Goal: Task Accomplishment & Management: Use online tool/utility

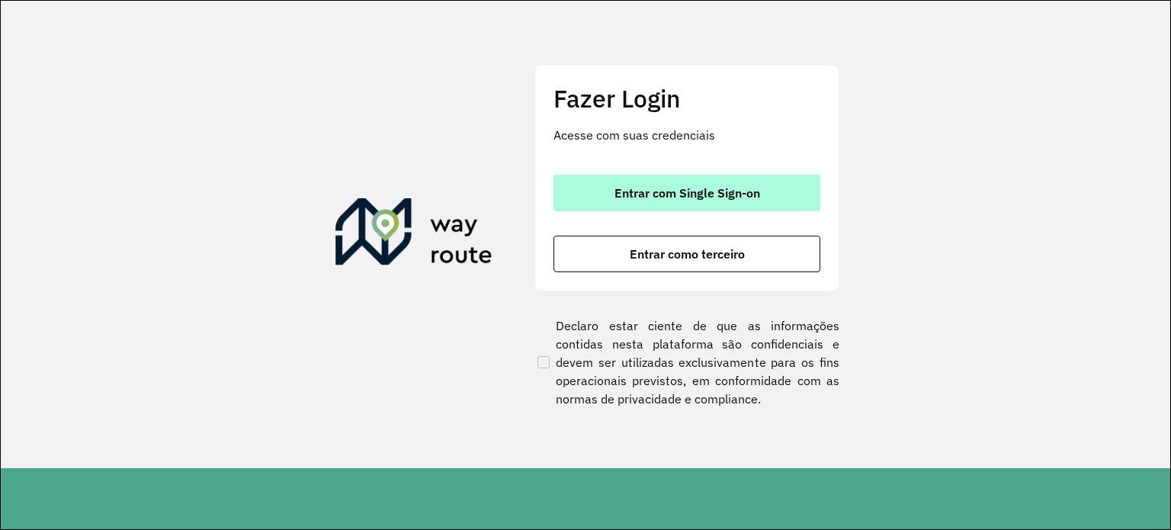
click at [602, 180] on button "Entrar com Single Sign-on" at bounding box center [687, 193] width 267 height 37
click at [746, 181] on button "Entrar com Single Sign-on" at bounding box center [687, 193] width 267 height 37
click at [661, 187] on span "Entrar com Single Sign-on" at bounding box center [687, 193] width 146 height 12
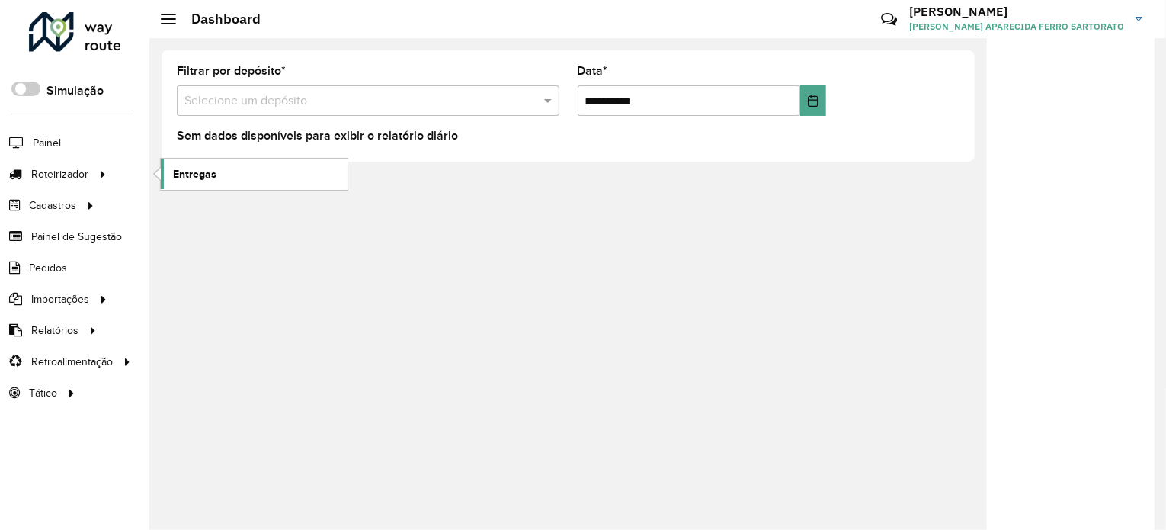
click at [194, 181] on link "Entregas" at bounding box center [254, 174] width 187 height 30
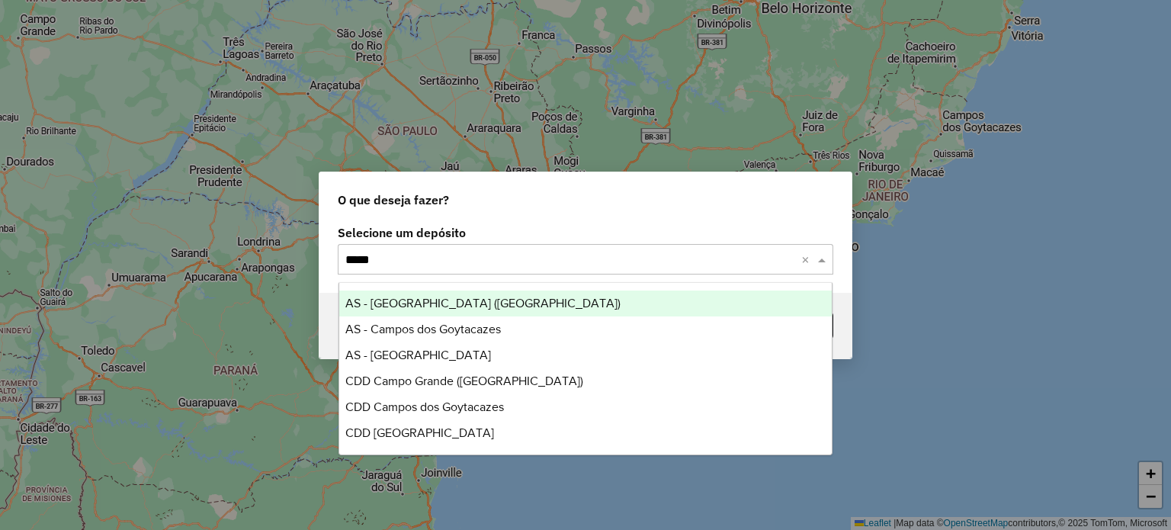
type input "******"
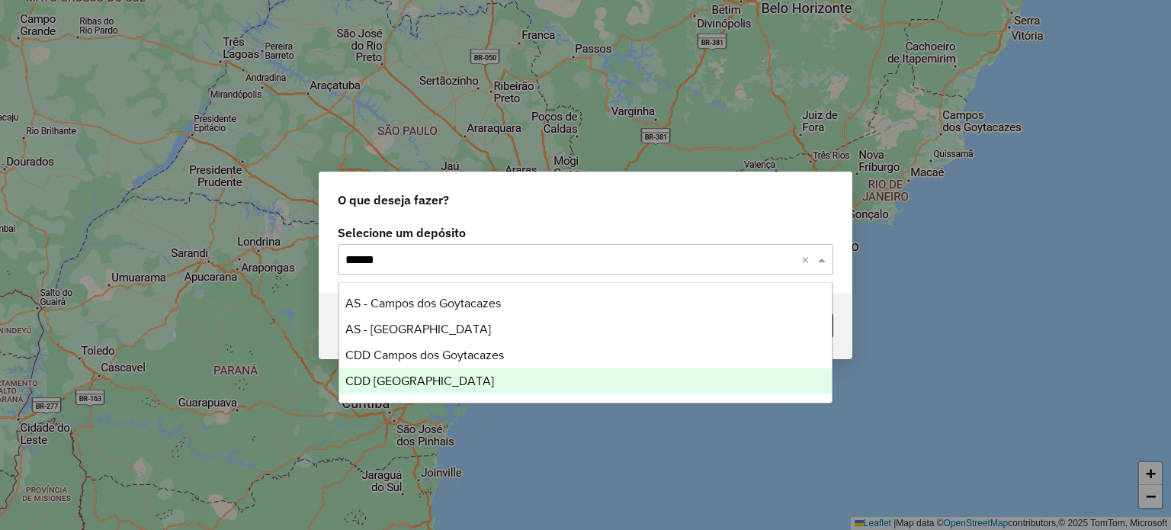
click at [447, 386] on span "CDD [GEOGRAPHIC_DATA]" at bounding box center [419, 380] width 149 height 13
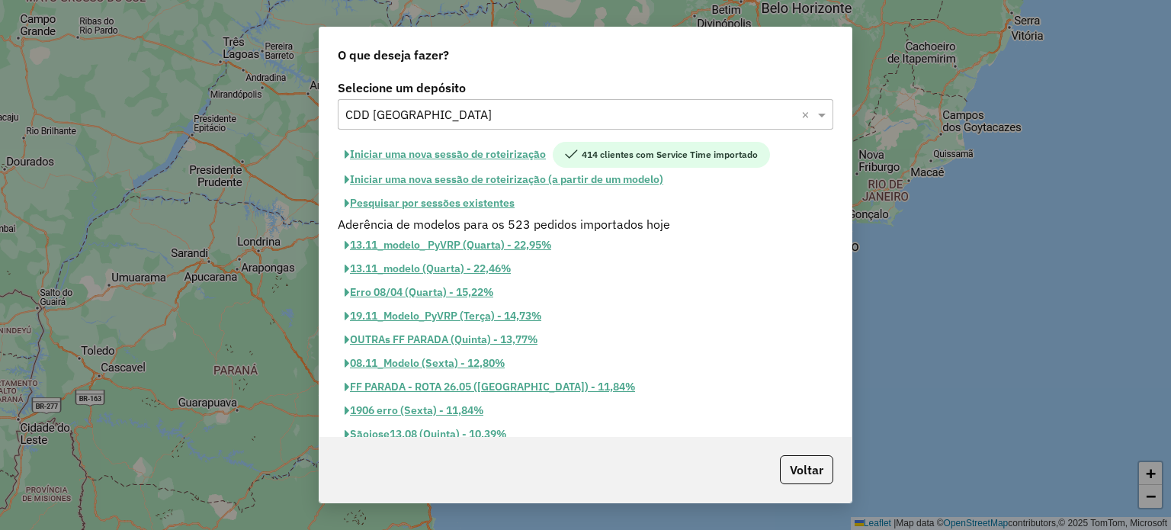
click at [442, 207] on button "Pesquisar por sessões existentes" at bounding box center [430, 203] width 184 height 24
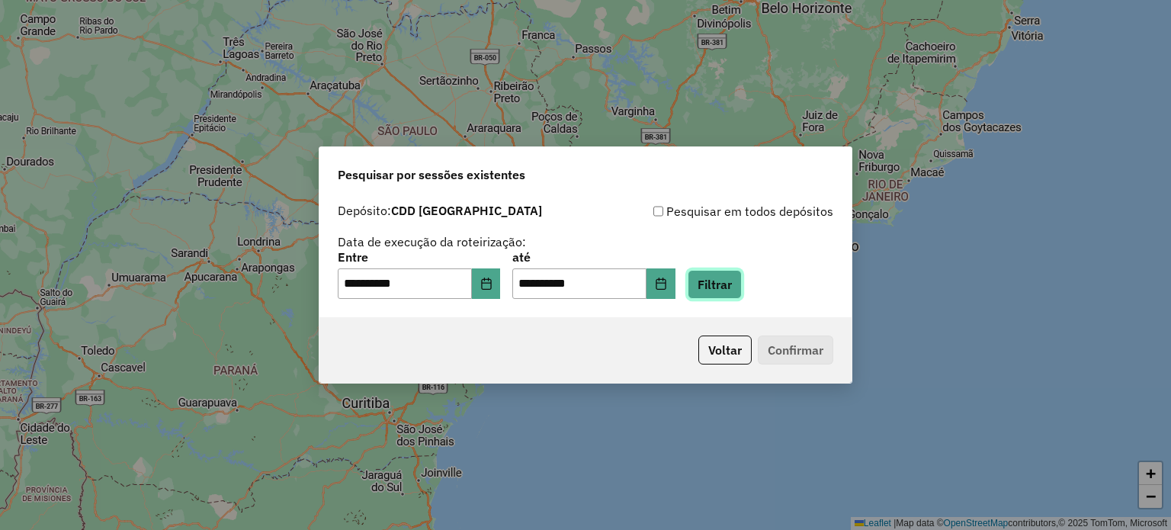
click at [733, 290] on button "Filtrar" at bounding box center [715, 284] width 54 height 29
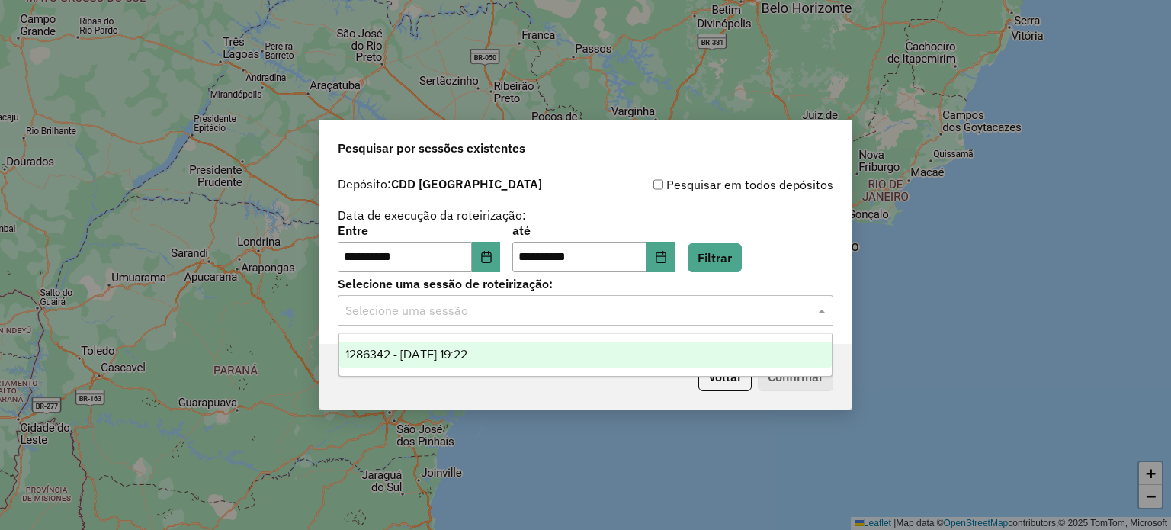
click at [448, 307] on input "text" at bounding box center [570, 311] width 450 height 18
click at [448, 353] on span "1286342 - 01/10/2025 19:22" at bounding box center [406, 354] width 122 height 13
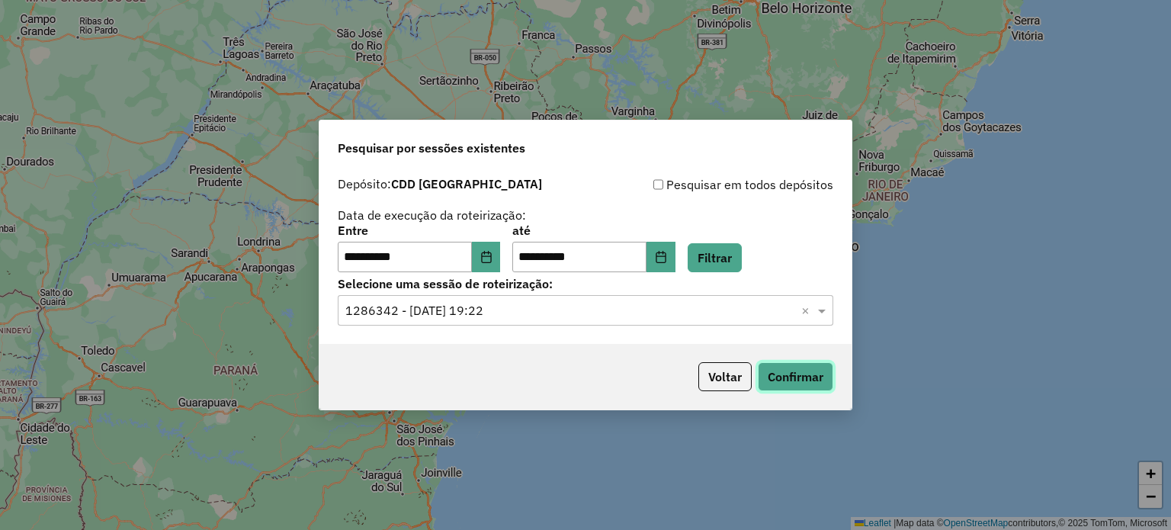
click at [797, 373] on button "Confirmar" at bounding box center [795, 376] width 75 height 29
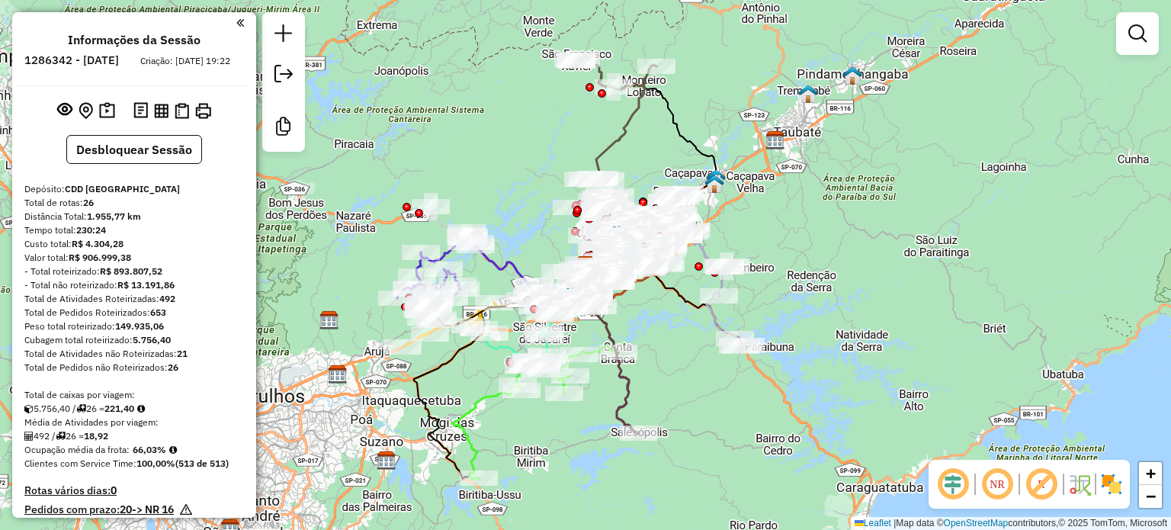
click at [475, 451] on icon at bounding box center [515, 417] width 127 height 125
select select "**********"
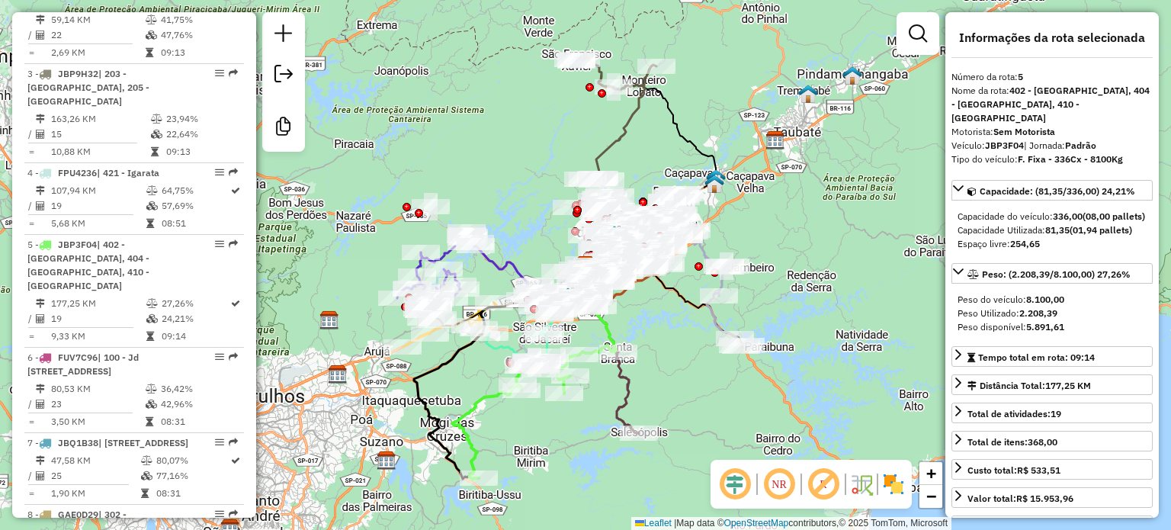
scroll to position [993, 0]
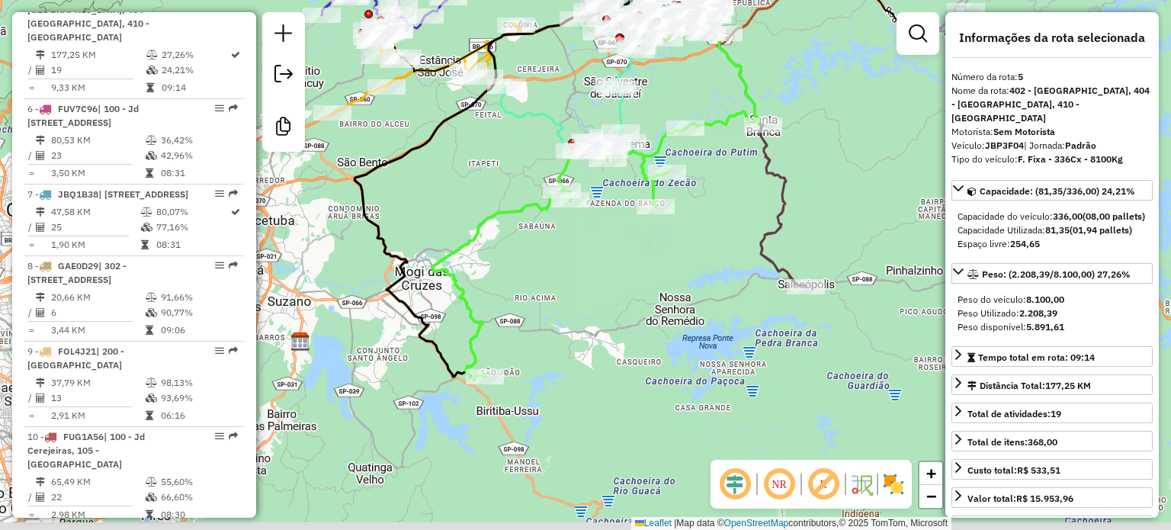
drag, startPoint x: 500, startPoint y: 459, endPoint x: 512, endPoint y: 316, distance: 143.0
click at [512, 313] on div "Janela de atendimento Grade de atendimento Capacidade Transportadoras Veículos …" at bounding box center [585, 265] width 1171 height 530
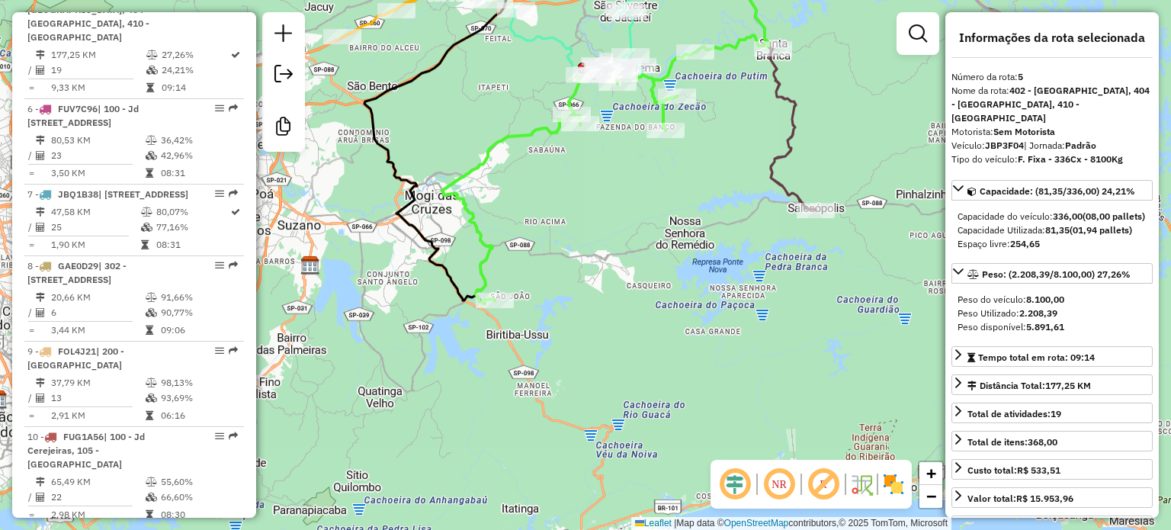
drag, startPoint x: 555, startPoint y: 355, endPoint x: 560, endPoint y: 308, distance: 46.8
click at [560, 308] on div "Janela de atendimento Grade de atendimento Capacidade Transportadoras Veículos …" at bounding box center [585, 265] width 1171 height 530
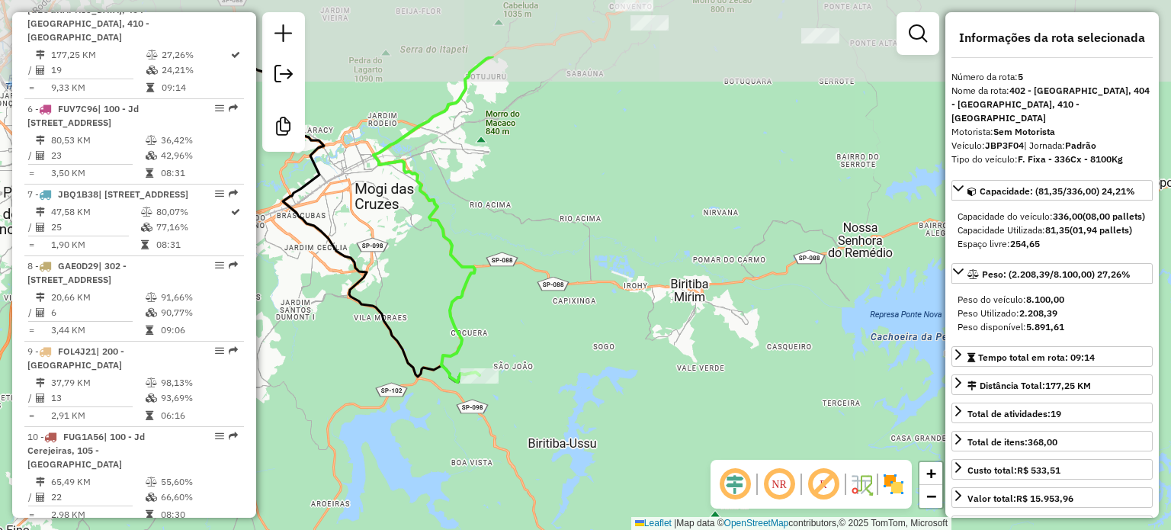
drag, startPoint x: 499, startPoint y: 310, endPoint x: 518, endPoint y: 405, distance: 96.3
click at [518, 405] on div "Janela de atendimento Grade de atendimento Capacidade Transportadoras Veículos …" at bounding box center [585, 265] width 1171 height 530
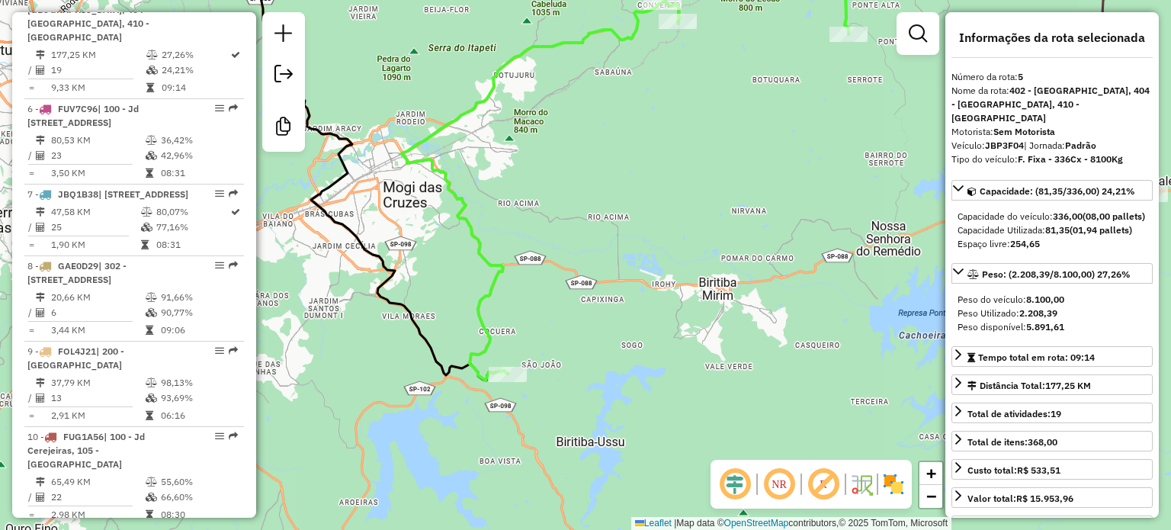
drag, startPoint x: 412, startPoint y: 306, endPoint x: 473, endPoint y: 313, distance: 61.5
click at [471, 313] on div "Janela de atendimento Grade de atendimento Capacidade Transportadoras Veículos …" at bounding box center [585, 265] width 1171 height 530
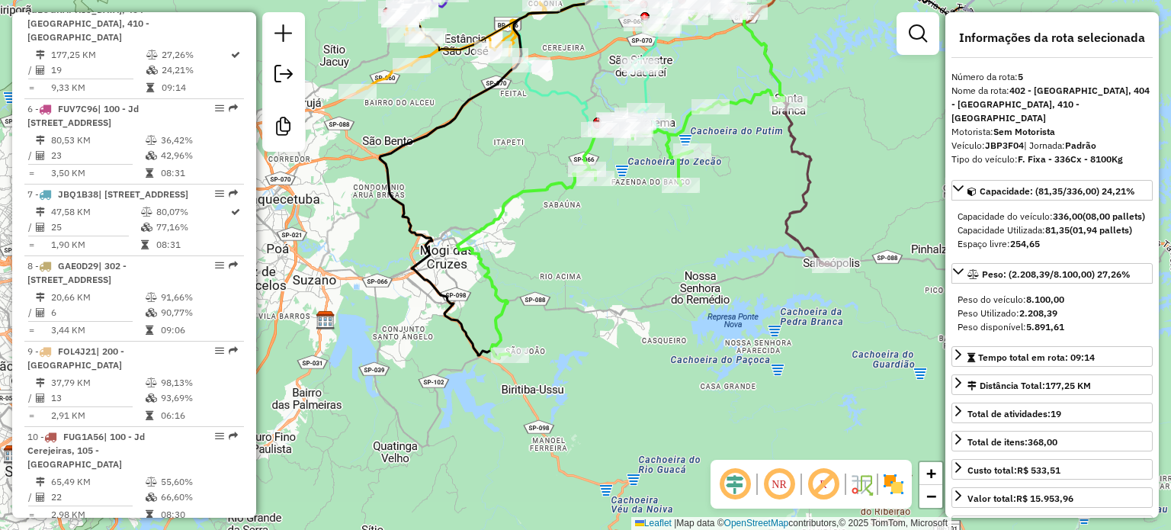
click at [727, 482] on em at bounding box center [735, 484] width 37 height 37
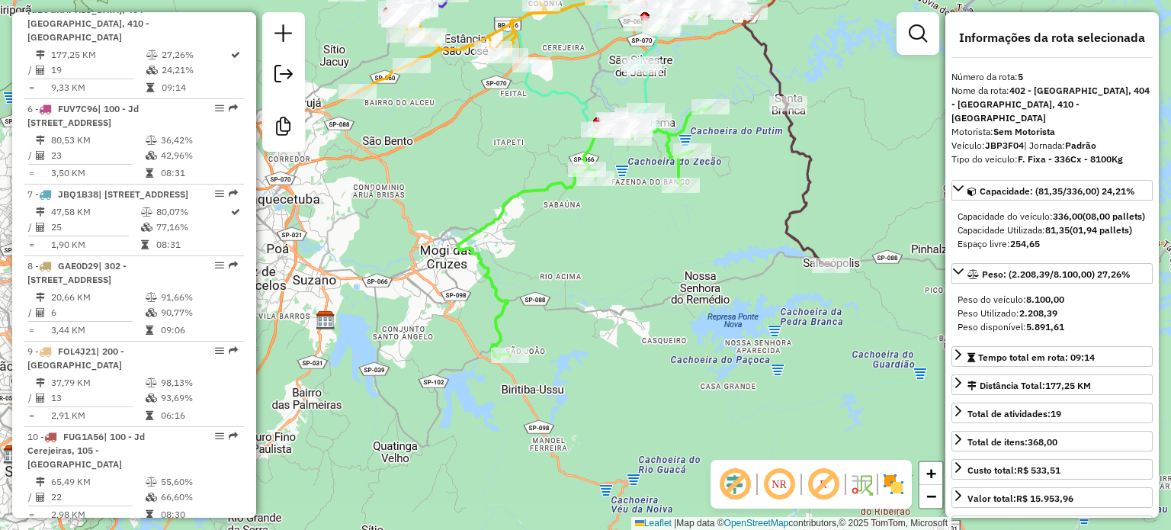
drag, startPoint x: 629, startPoint y: 353, endPoint x: 648, endPoint y: 369, distance: 24.9
click at [665, 371] on div "Janela de atendimento Grade de atendimento Capacidade Transportadoras Veículos …" at bounding box center [585, 265] width 1171 height 530
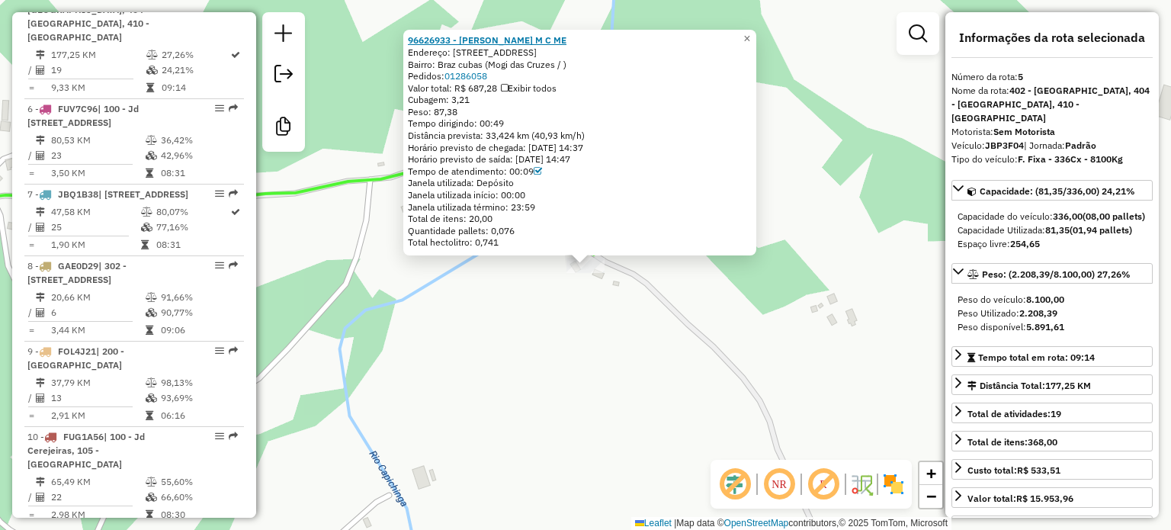
click at [506, 40] on strong "96626933 - [PERSON_NAME] M C ME" at bounding box center [487, 39] width 159 height 11
click at [750, 32] on span "×" at bounding box center [746, 38] width 7 height 13
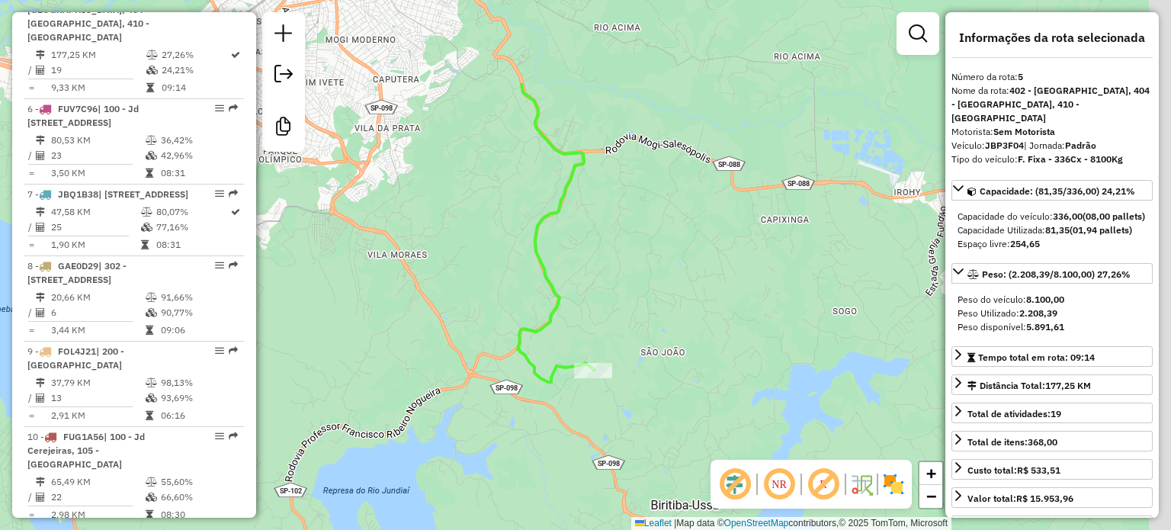
drag, startPoint x: 781, startPoint y: 201, endPoint x: 704, endPoint y: 360, distance: 177.3
click at [704, 362] on div "Janela de atendimento Grade de atendimento Capacidade Transportadoras Veículos …" at bounding box center [585, 265] width 1171 height 530
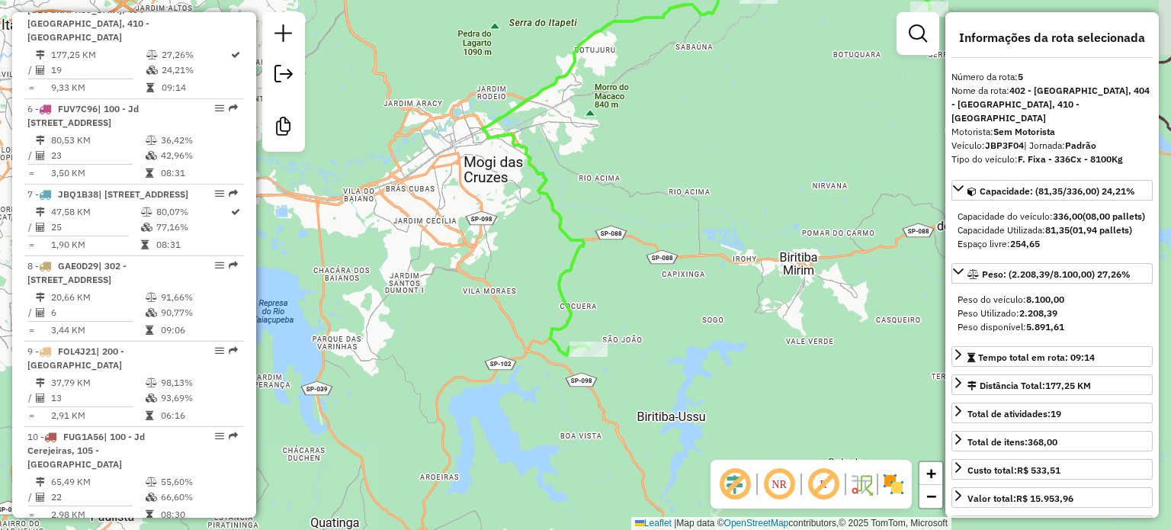
drag, startPoint x: 719, startPoint y: 368, endPoint x: 666, endPoint y: 345, distance: 58.4
click at [666, 345] on div "Janela de atendimento Grade de atendimento Capacidade Transportadoras Veículos …" at bounding box center [585, 265] width 1171 height 530
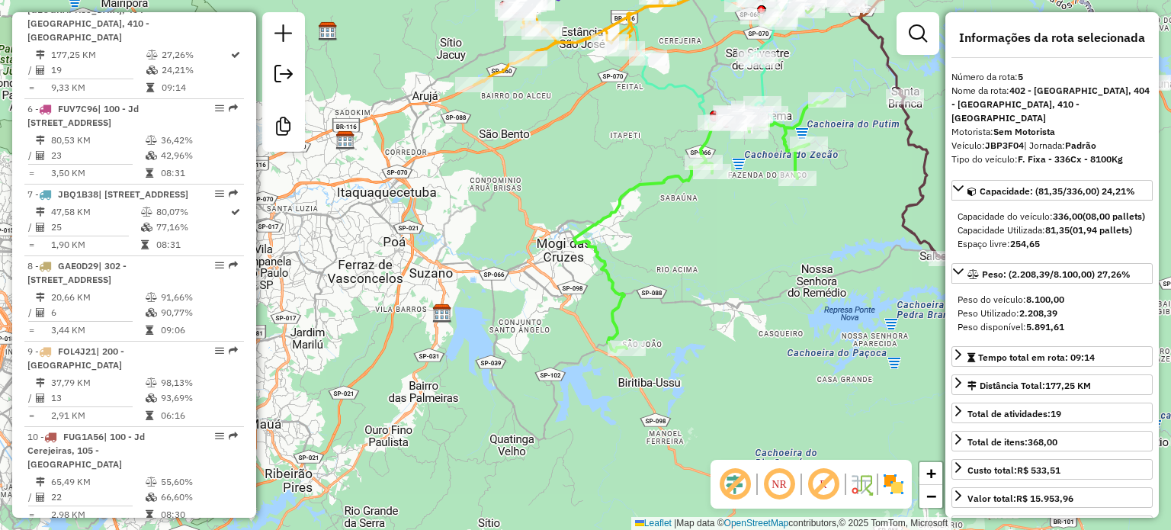
click at [892, 490] on img at bounding box center [893, 484] width 24 height 24
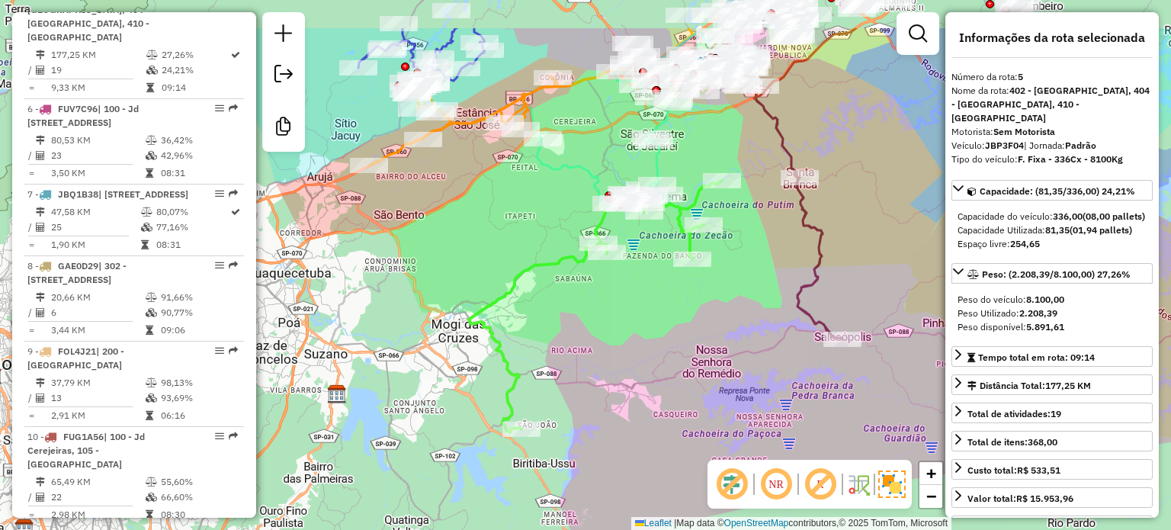
drag, startPoint x: 554, startPoint y: 316, endPoint x: 448, endPoint y: 396, distance: 132.7
click at [448, 396] on div "Janela de atendimento Grade de atendimento Capacidade Transportadoras Veículos …" at bounding box center [585, 265] width 1171 height 530
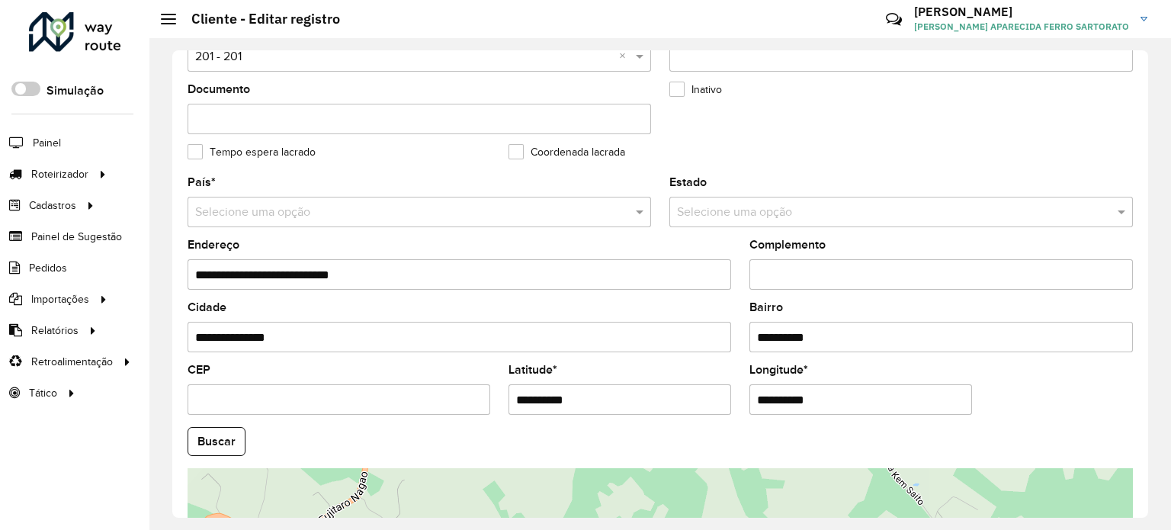
scroll to position [381, 0]
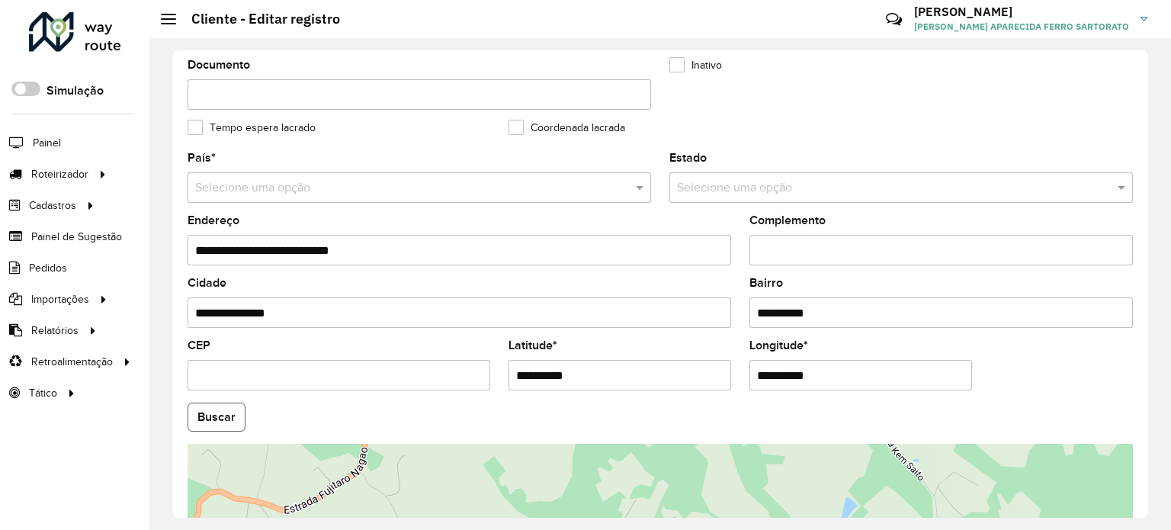
click at [218, 406] on button "Buscar" at bounding box center [217, 417] width 58 height 29
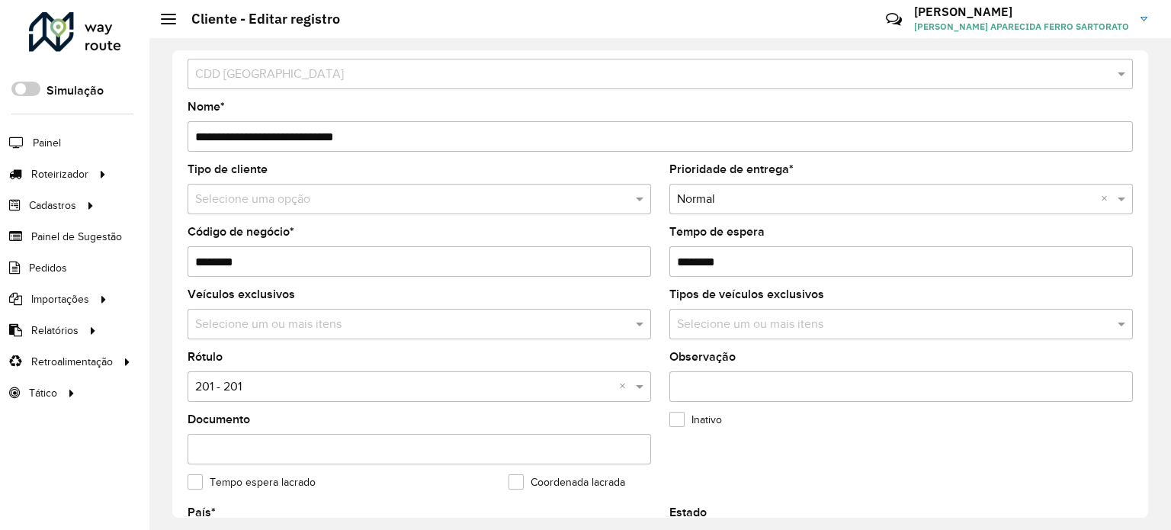
scroll to position [0, 0]
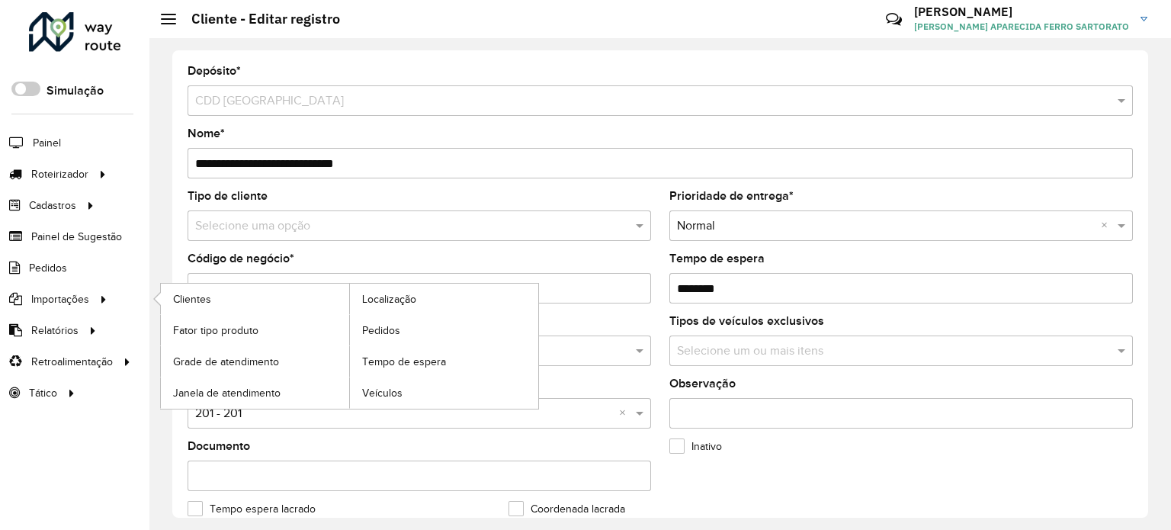
drag, startPoint x: 183, startPoint y: 282, endPoint x: 149, endPoint y: 281, distance: 34.3
click at [149, 281] on div "**********" at bounding box center [660, 284] width 1022 height 492
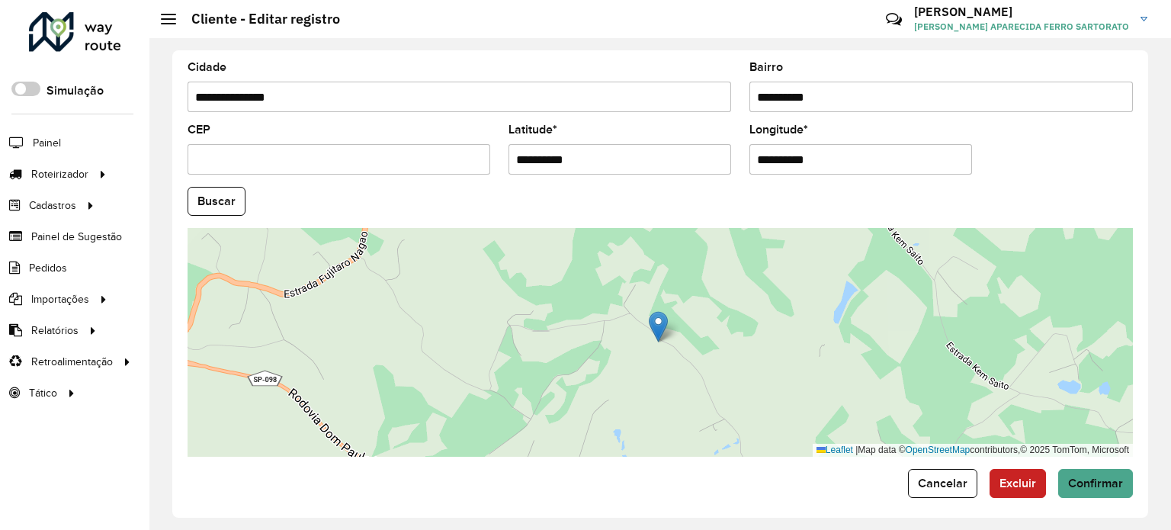
scroll to position [598, 0]
